Goal: Task Accomplishment & Management: Use online tool/utility

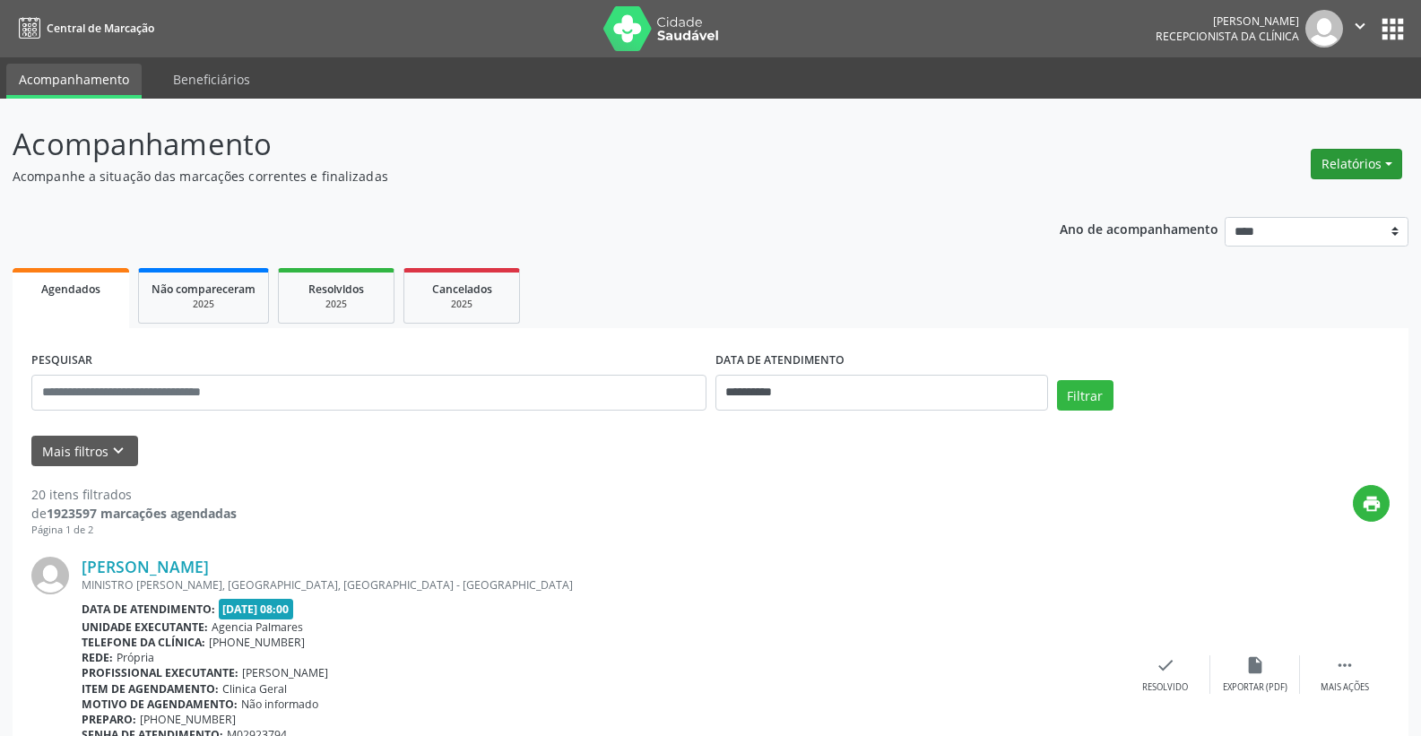
click at [1377, 165] on button "Relatórios" at bounding box center [1356, 164] width 91 height 30
click at [1286, 204] on link "Agendamentos" at bounding box center [1306, 202] width 193 height 25
select select "*"
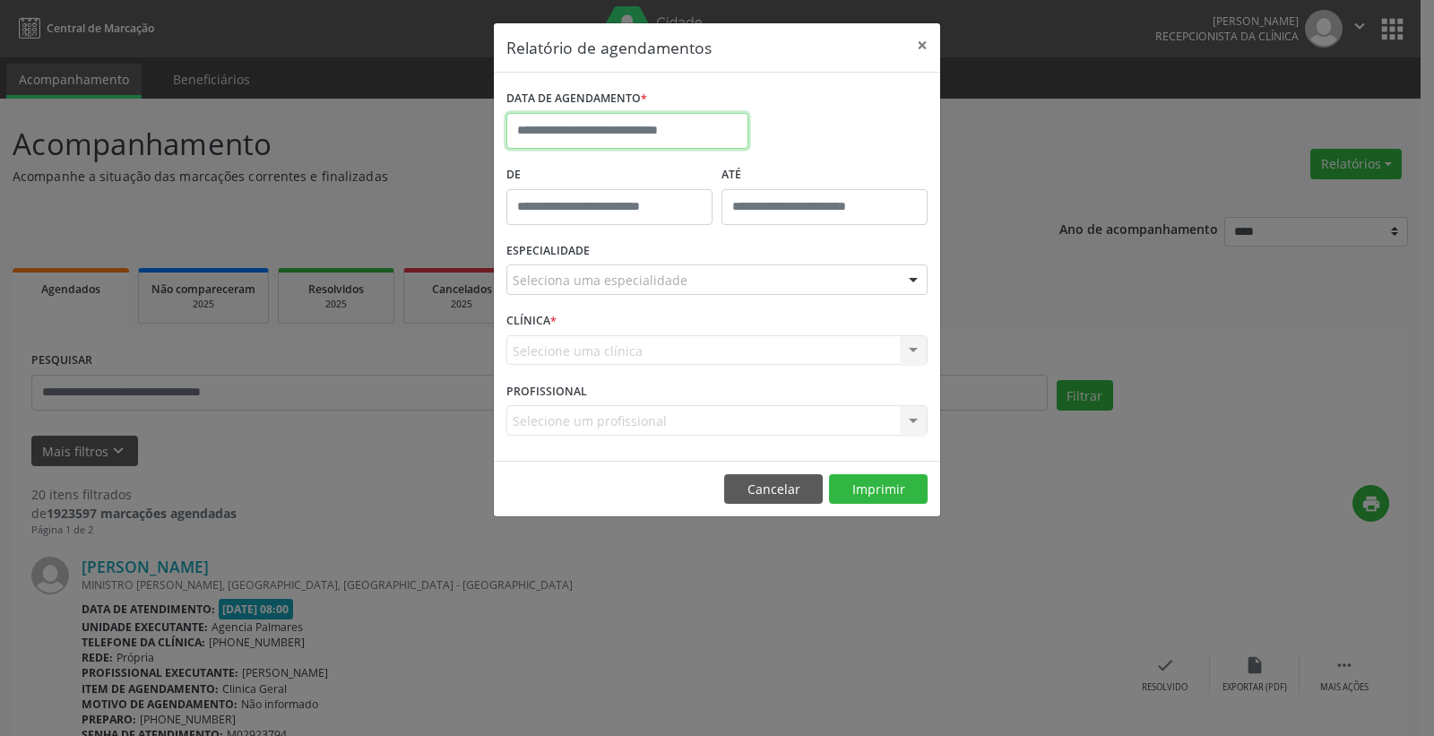
click at [651, 140] on body "**********" at bounding box center [717, 368] width 1434 height 736
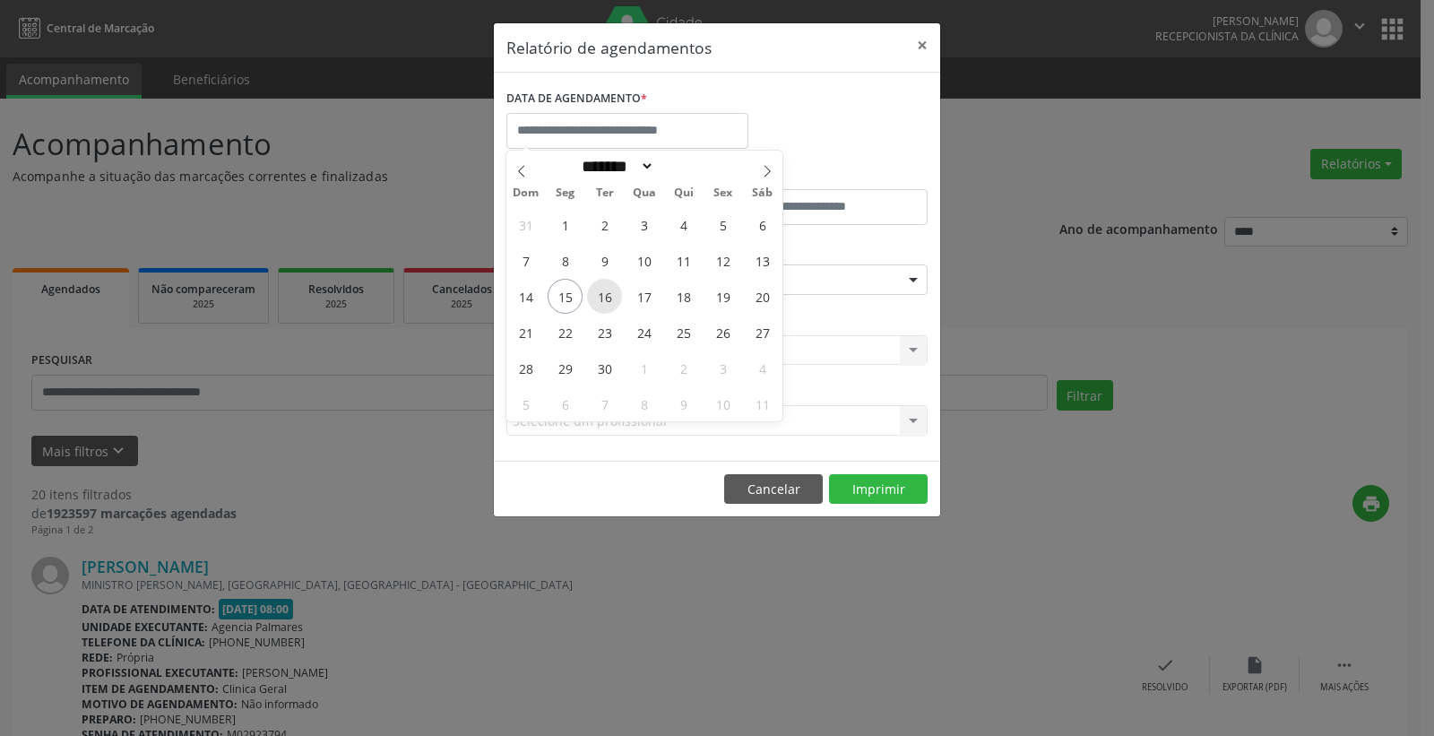
click at [602, 294] on span "16" at bounding box center [604, 296] width 35 height 35
type input "**********"
click at [602, 294] on span "16" at bounding box center [604, 296] width 35 height 35
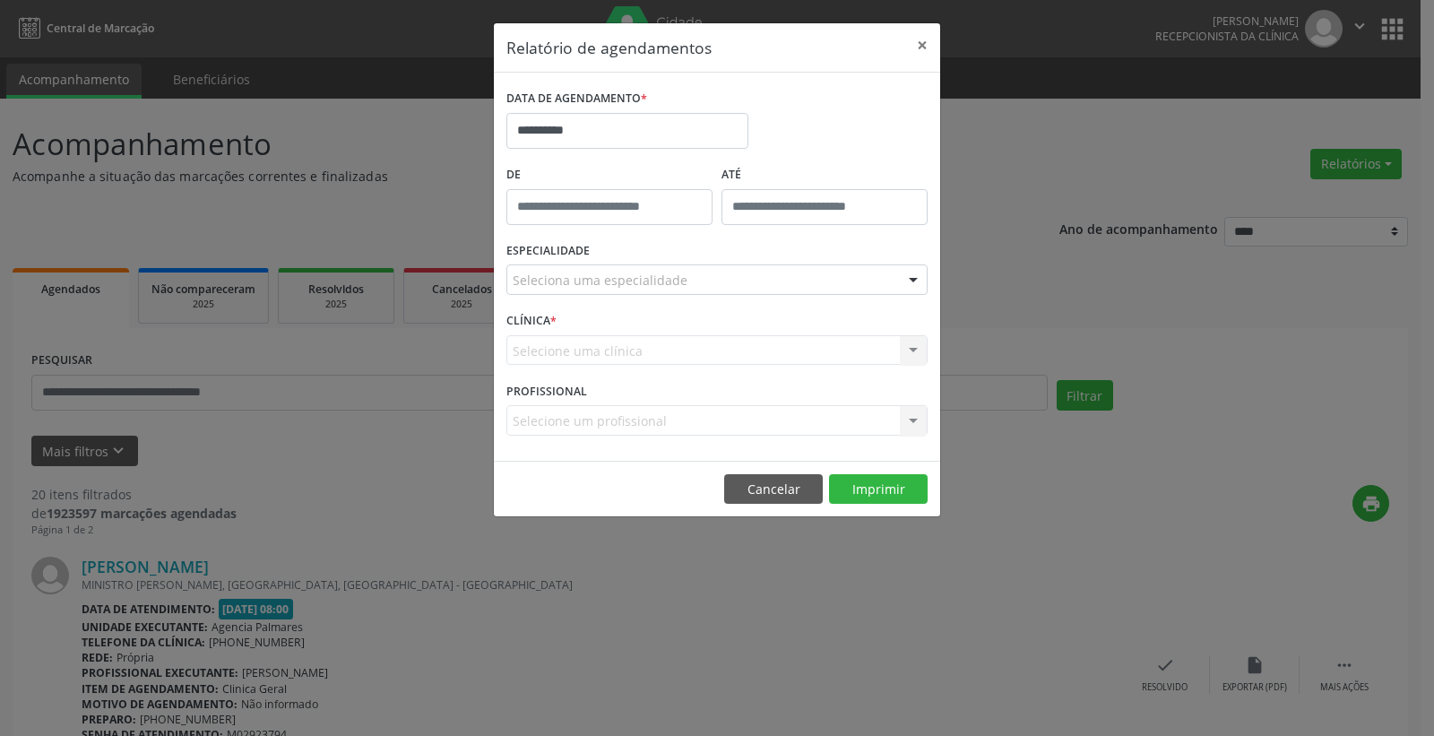
click at [896, 277] on div "Seleciona uma especialidade" at bounding box center [717, 279] width 421 height 30
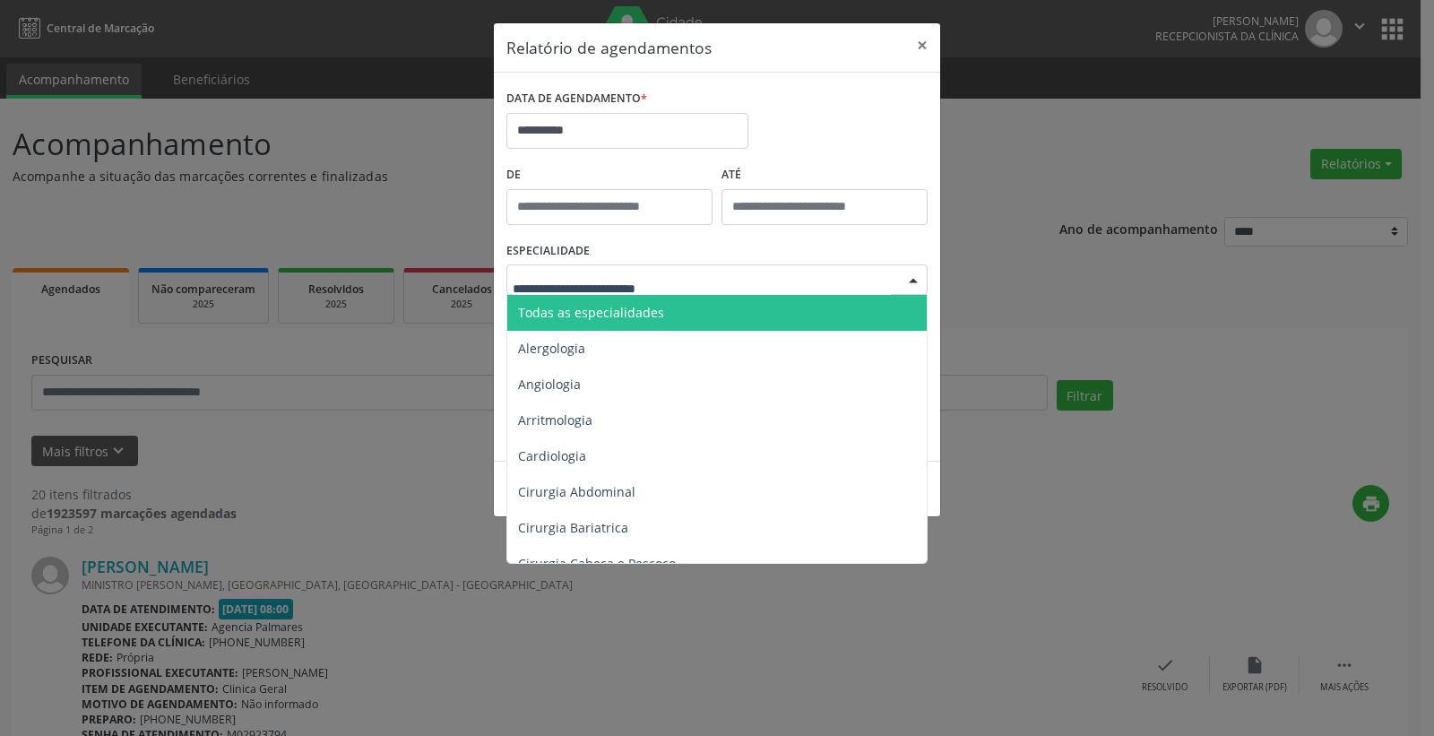
click at [714, 319] on span "Todas as especialidades" at bounding box center [718, 313] width 422 height 36
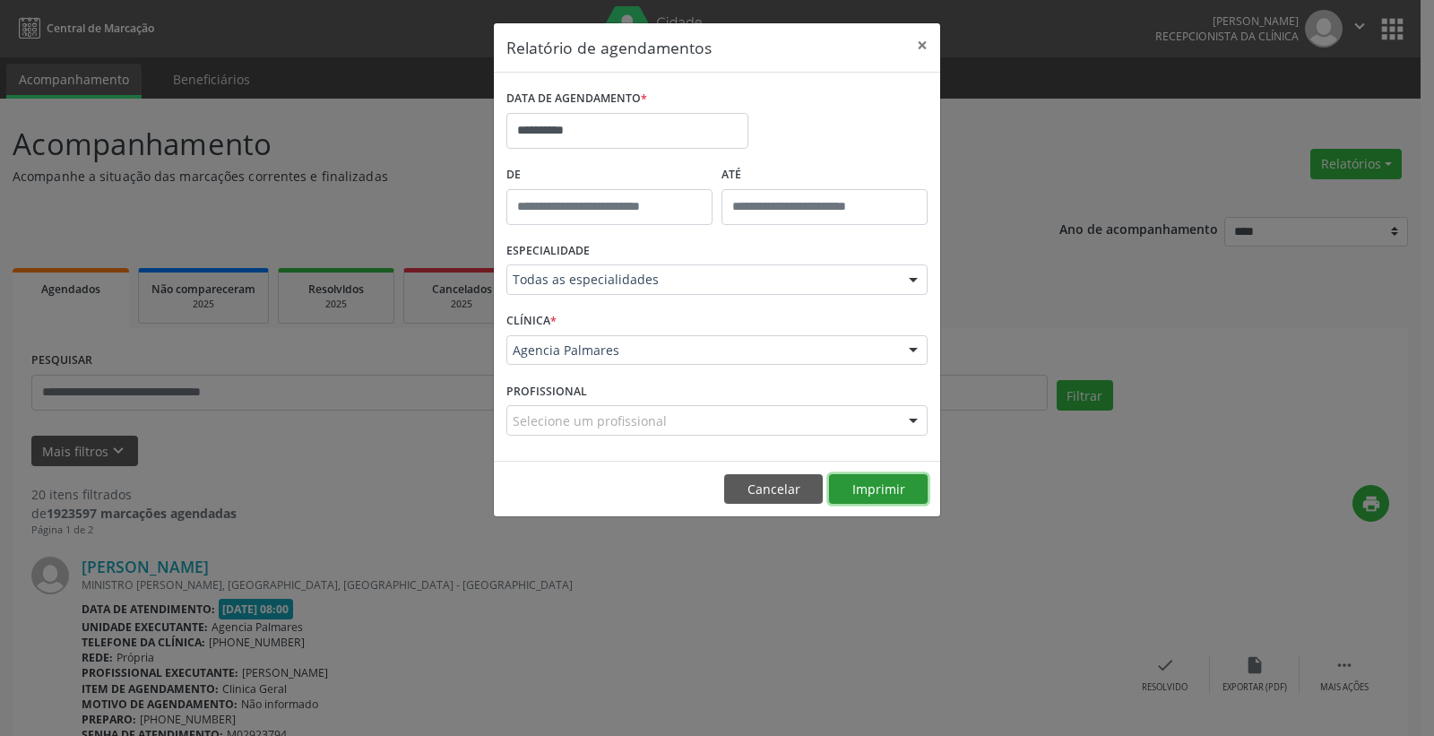
click at [873, 489] on button "Imprimir" at bounding box center [878, 489] width 99 height 30
click at [917, 43] on button "×" at bounding box center [923, 45] width 36 height 44
